Goal: Task Accomplishment & Management: Manage account settings

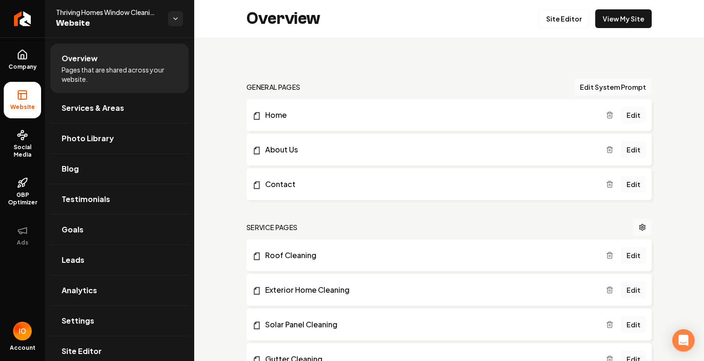
click at [636, 113] on link "Edit" at bounding box center [633, 114] width 25 height 17
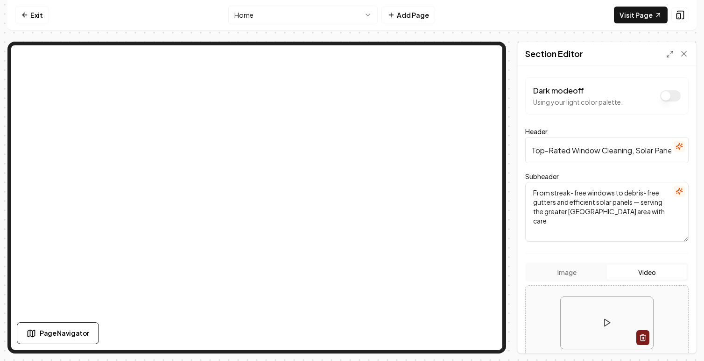
click at [571, 149] on input "Top-Rated Window Cleaning, Solar Panel Cleaning & Gutter Cleaning Services in […" at bounding box center [606, 150] width 163 height 26
drag, startPoint x: 656, startPoint y: 151, endPoint x: 683, endPoint y: 153, distance: 26.7
click at [683, 153] on input "Top-Rated Family Owned & Operated Window Cleaning, Solar Panel Cleaning & Gutte…" at bounding box center [606, 150] width 163 height 26
click at [560, 154] on input "Top-Rated Family Owned & Operated Window Cleaning, Solar Panel Cleaning & Gutte…" at bounding box center [606, 150] width 163 height 26
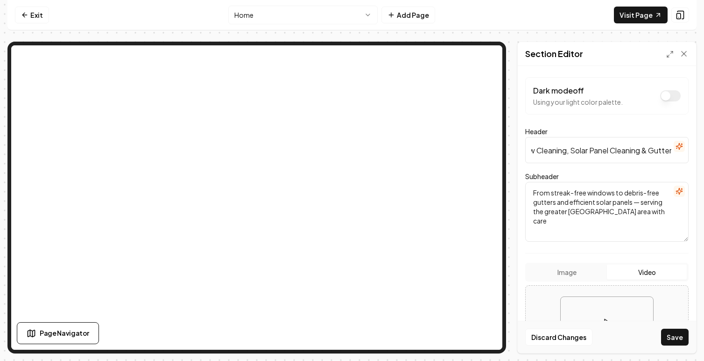
click at [568, 151] on input "Top-Rated Family Owned & Operated Window Cleaning, Solar Panel Cleaning & Gutte…" at bounding box center [606, 150] width 163 height 26
drag, startPoint x: 649, startPoint y: 149, endPoint x: 706, endPoint y: 158, distance: 57.2
click at [704, 158] on html "Computer Required This feature is only available on a computer. Please switch t…" at bounding box center [352, 180] width 704 height 361
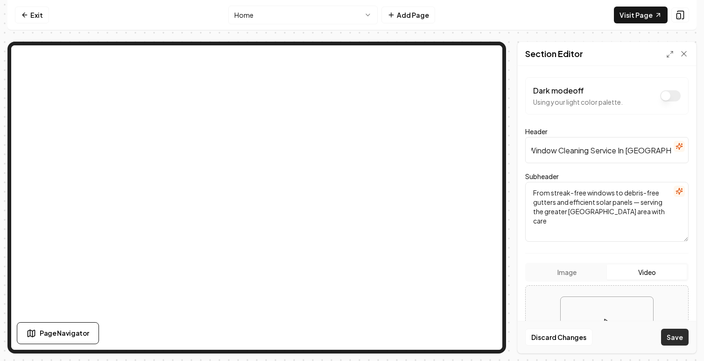
type input "Top-Rated Family Owned & Operated Window Cleaning Service In [GEOGRAPHIC_DATA]"
click at [672, 334] on button "Save" at bounding box center [675, 336] width 28 height 17
